Goal: Task Accomplishment & Management: Manage account settings

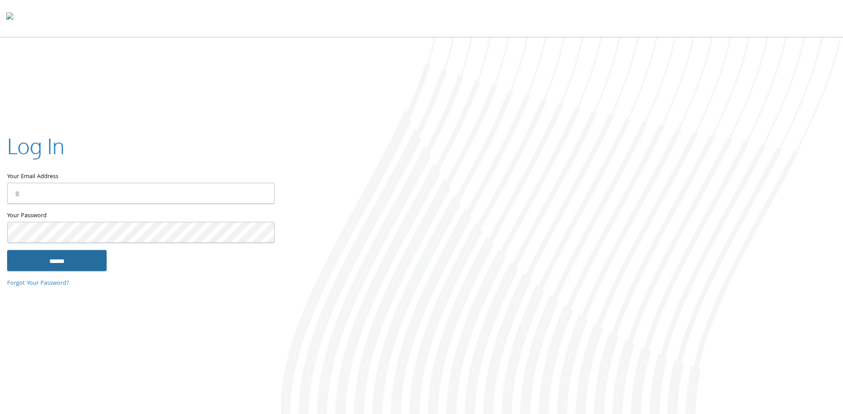
type input "**********"
click at [75, 261] on input "******" at bounding box center [57, 260] width 100 height 21
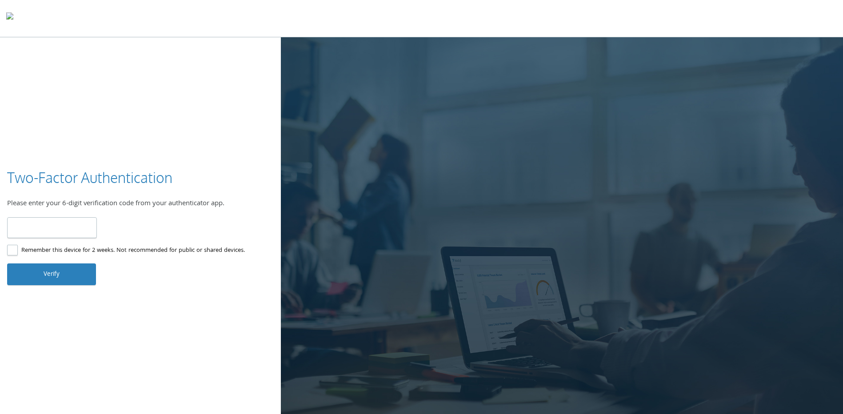
click at [71, 228] on input "number" at bounding box center [52, 227] width 90 height 21
type input "******"
